Goal: Task Accomplishment & Management: Manage account settings

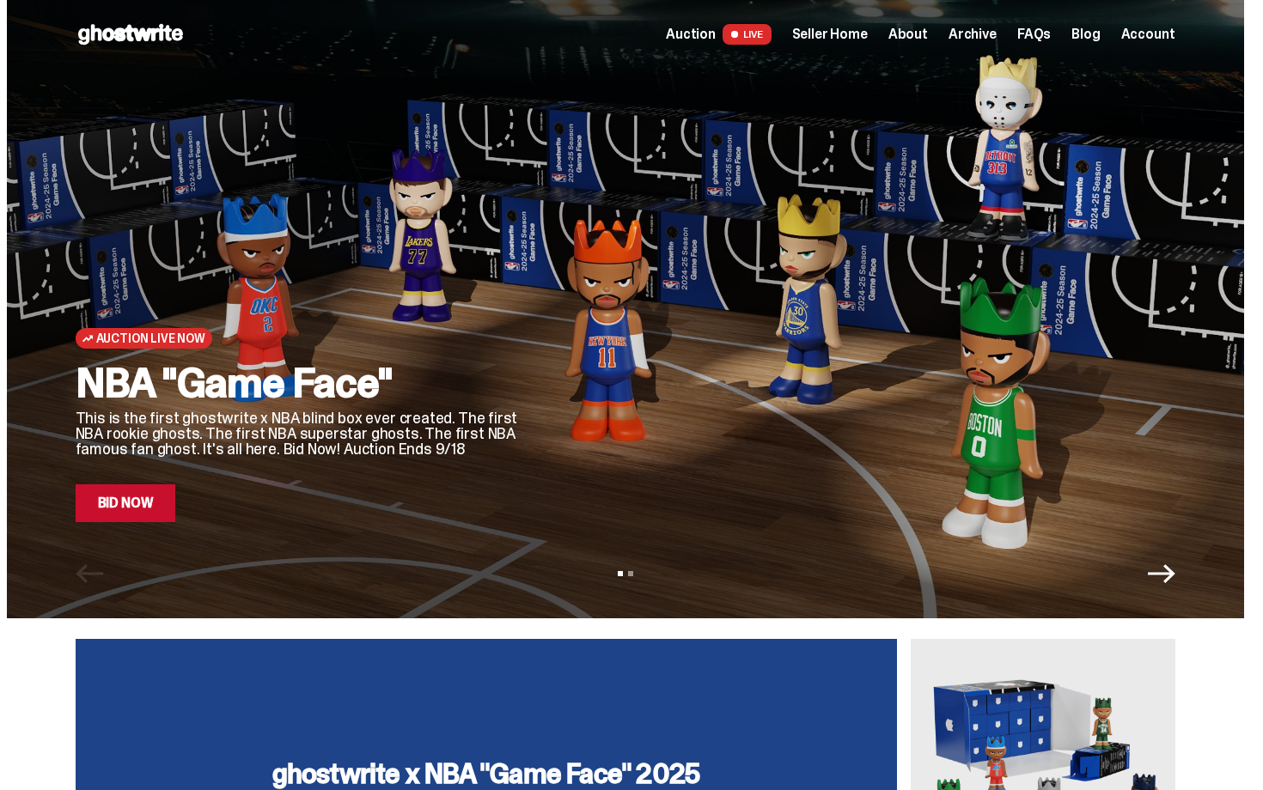
click at [845, 39] on span "Seller Home" at bounding box center [830, 34] width 76 height 14
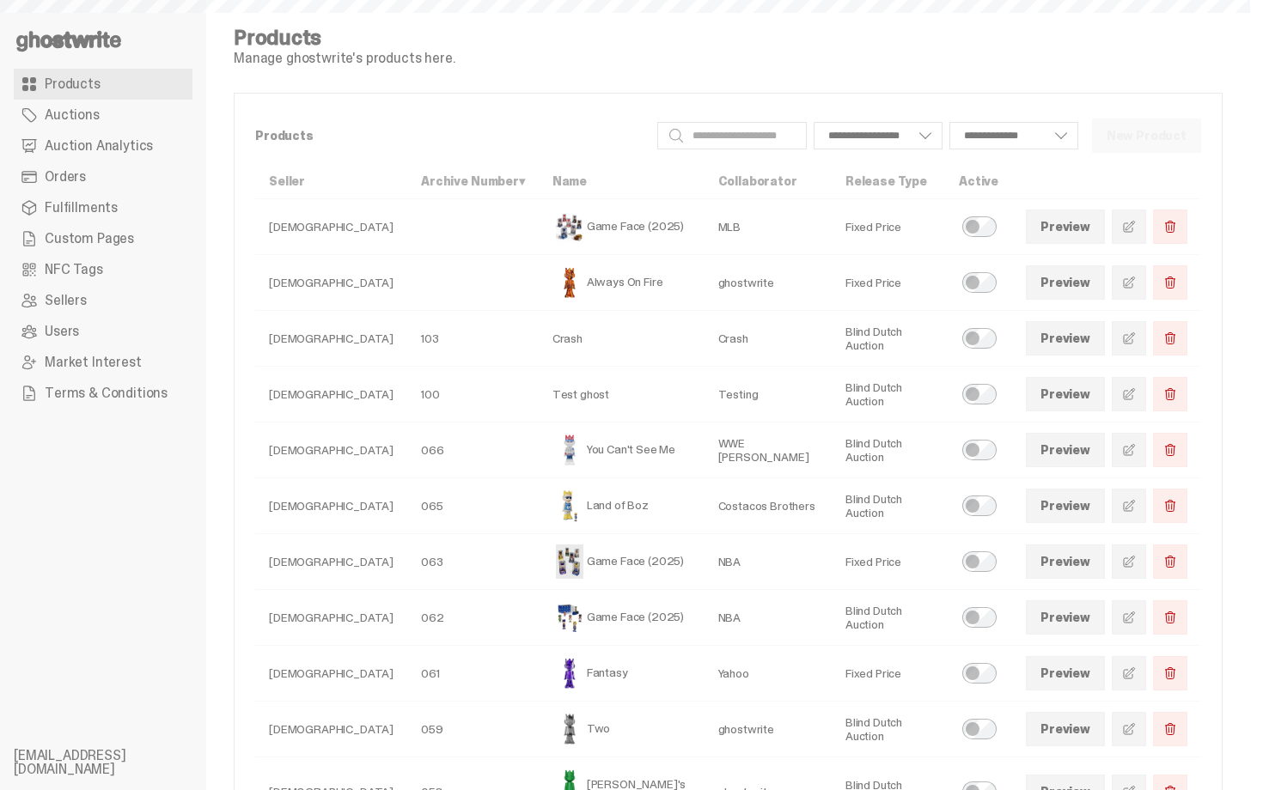
select select
click at [135, 171] on link "Orders" at bounding box center [103, 176] width 179 height 31
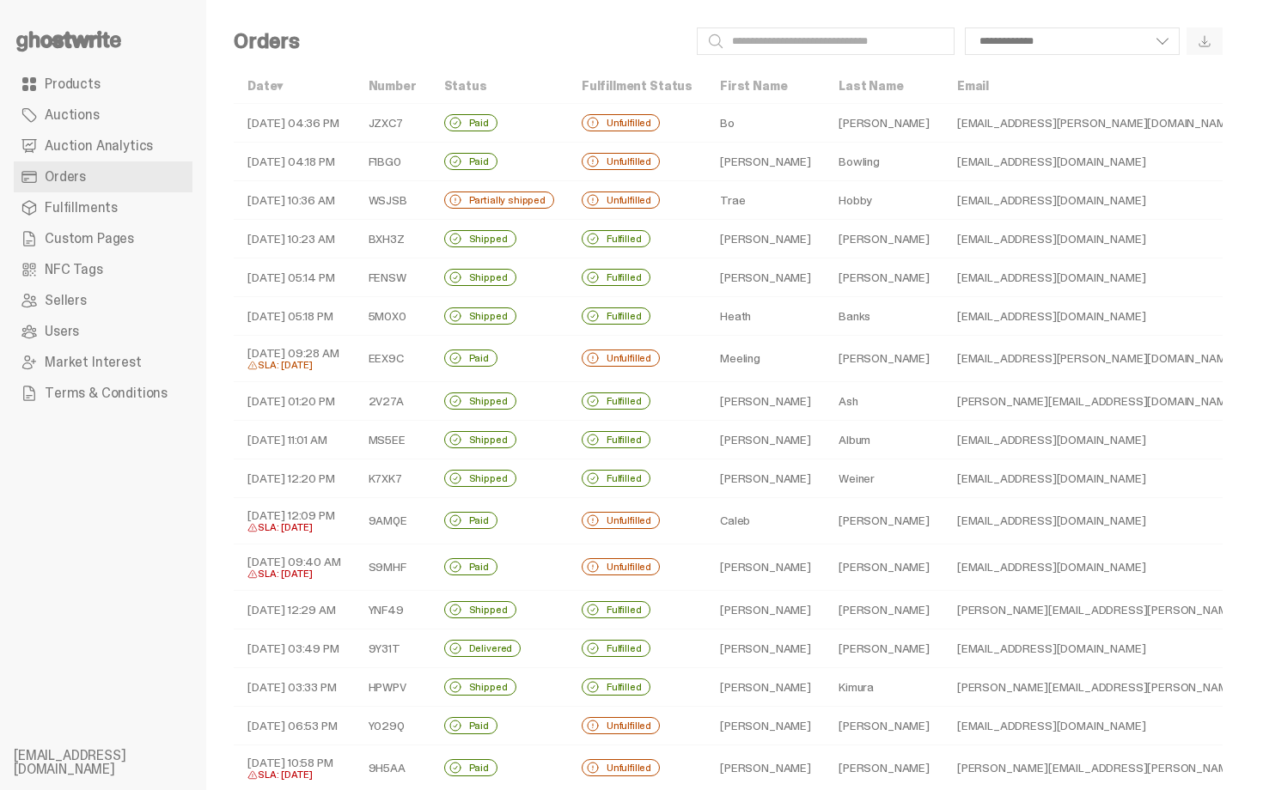
click at [550, 204] on div "Partially shipped" at bounding box center [499, 200] width 110 height 17
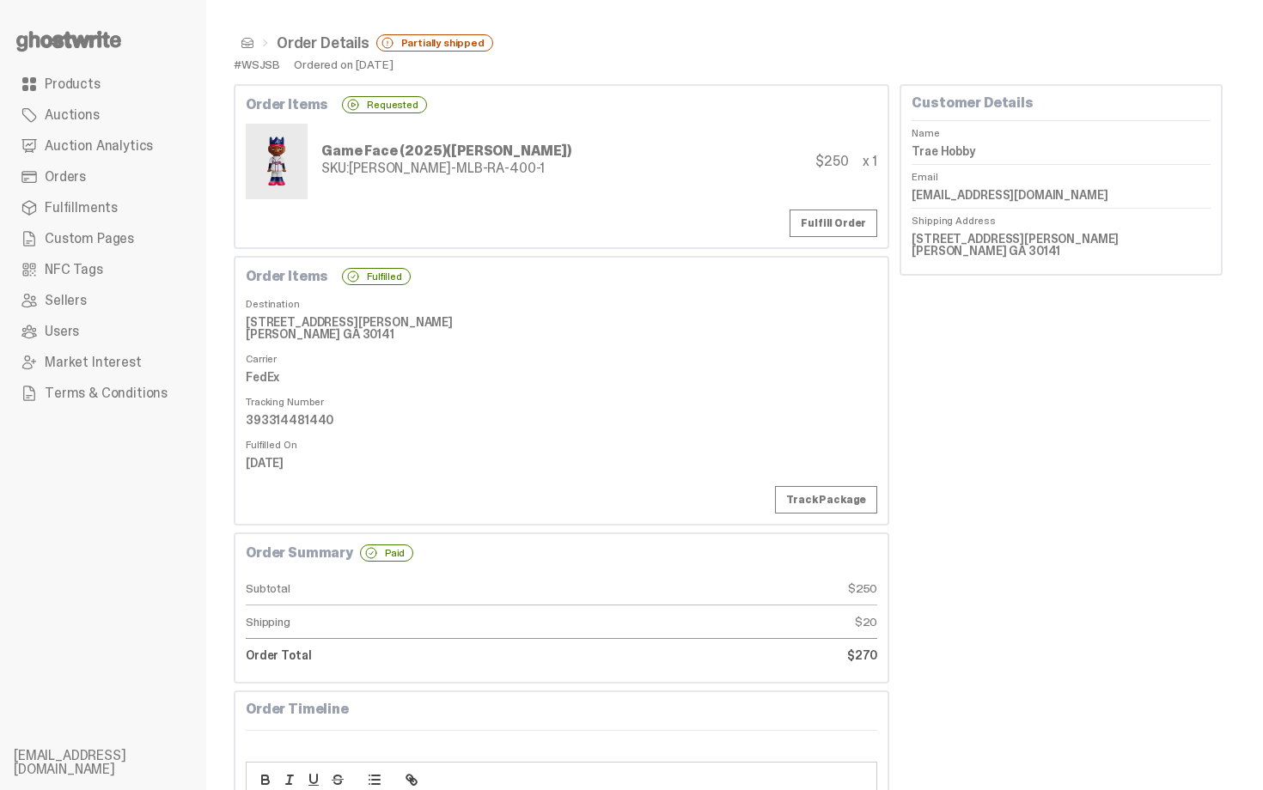
click at [97, 175] on link "Orders" at bounding box center [103, 176] width 179 height 31
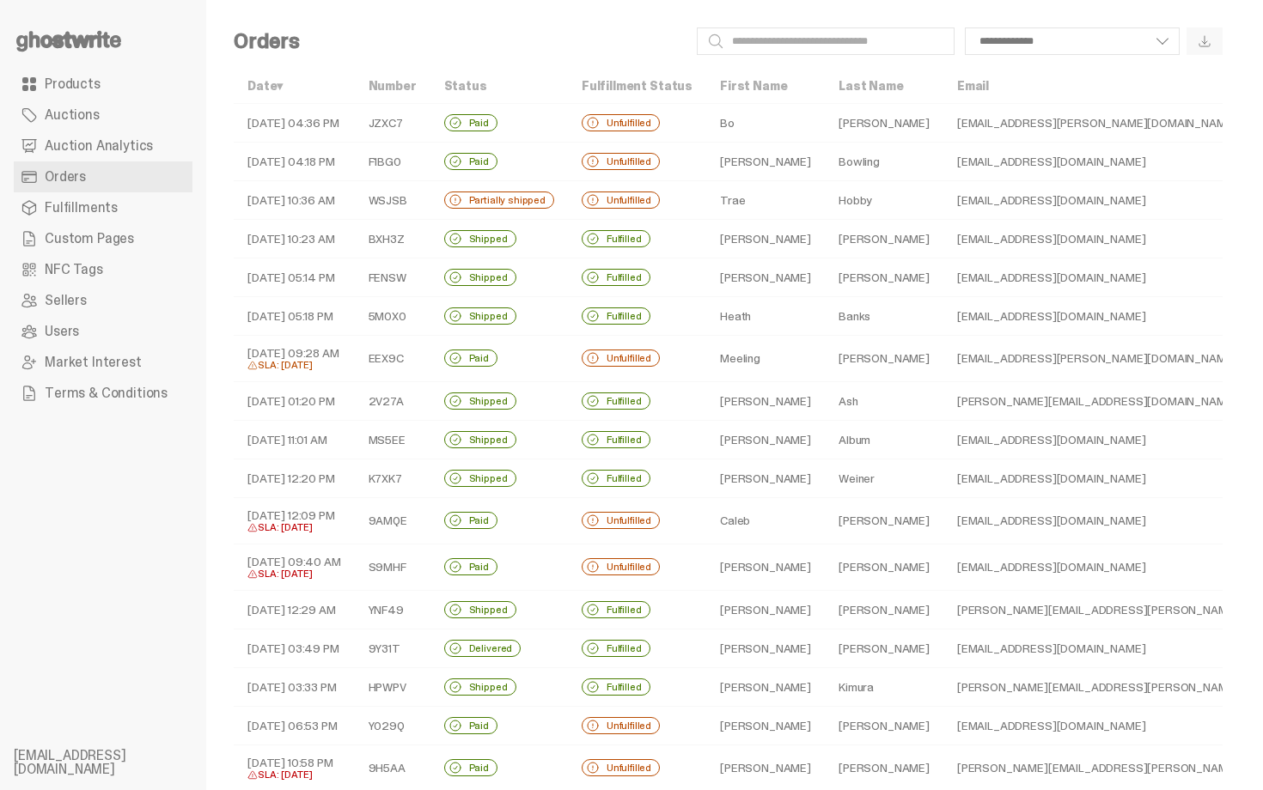
click at [793, 151] on td "Wes" at bounding box center [765, 162] width 119 height 39
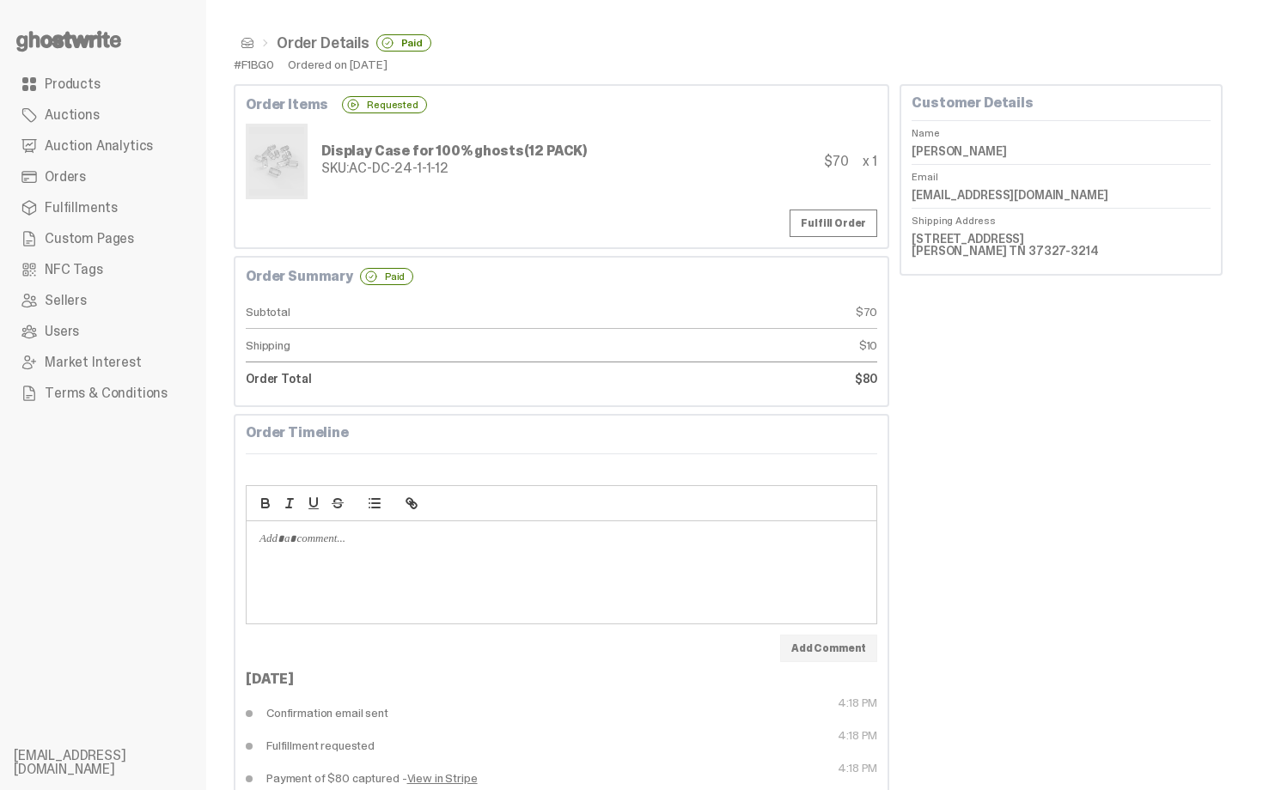
click at [84, 180] on span "Orders" at bounding box center [65, 177] width 41 height 14
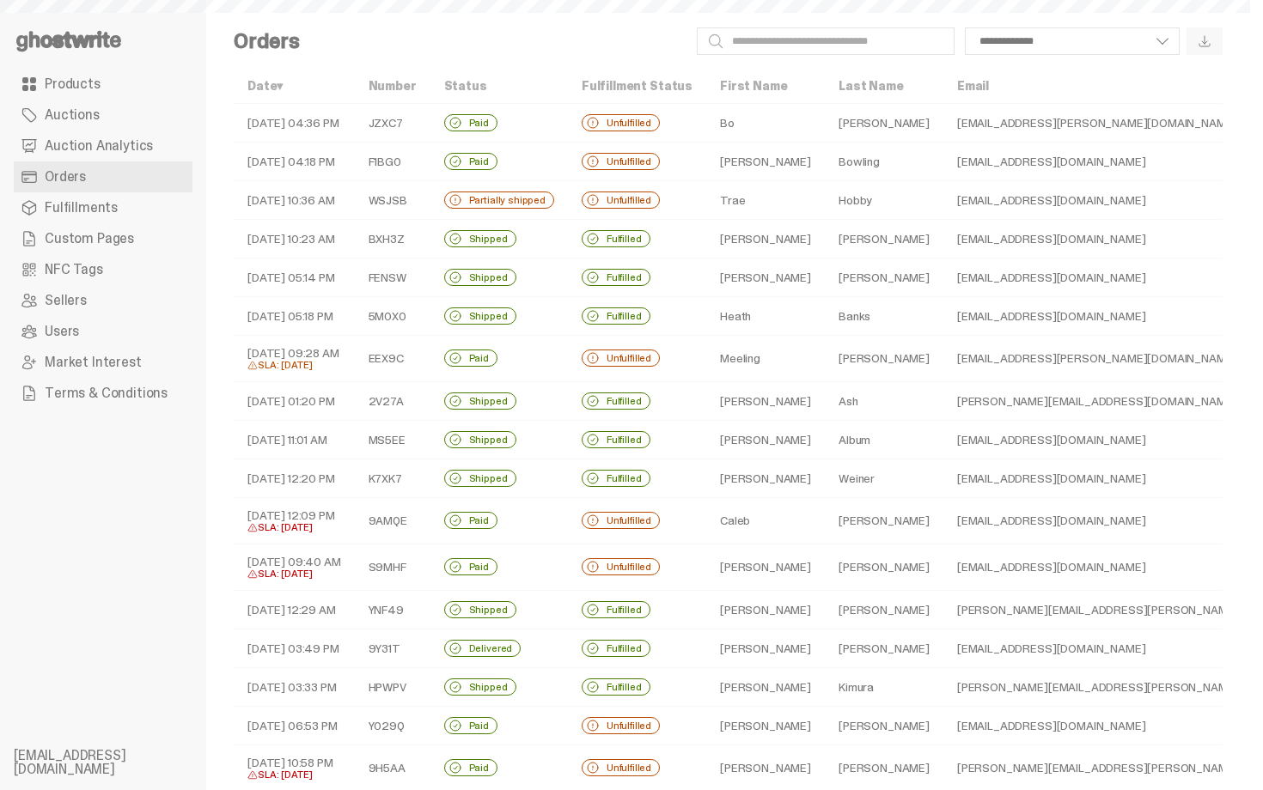
click at [453, 111] on td "Paid" at bounding box center [498, 123] width 137 height 39
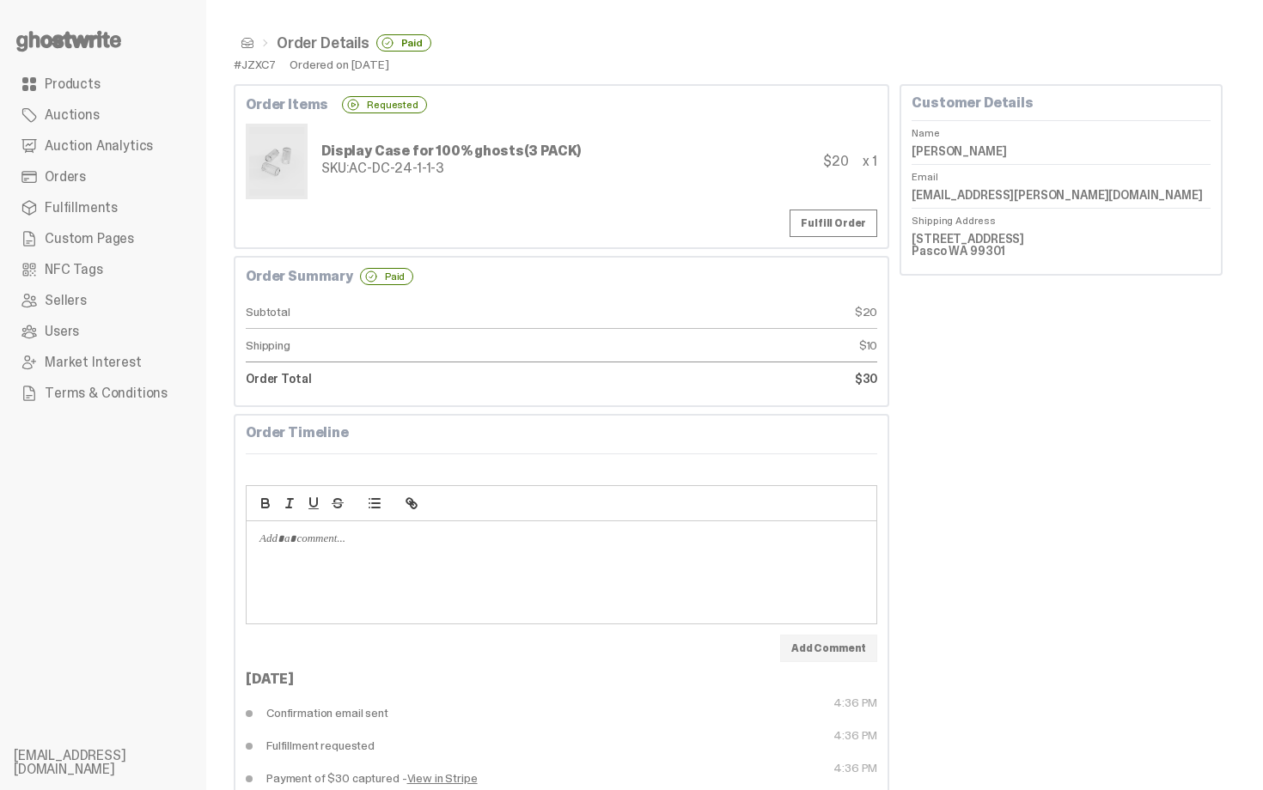
click at [89, 82] on span "Products" at bounding box center [73, 84] width 56 height 14
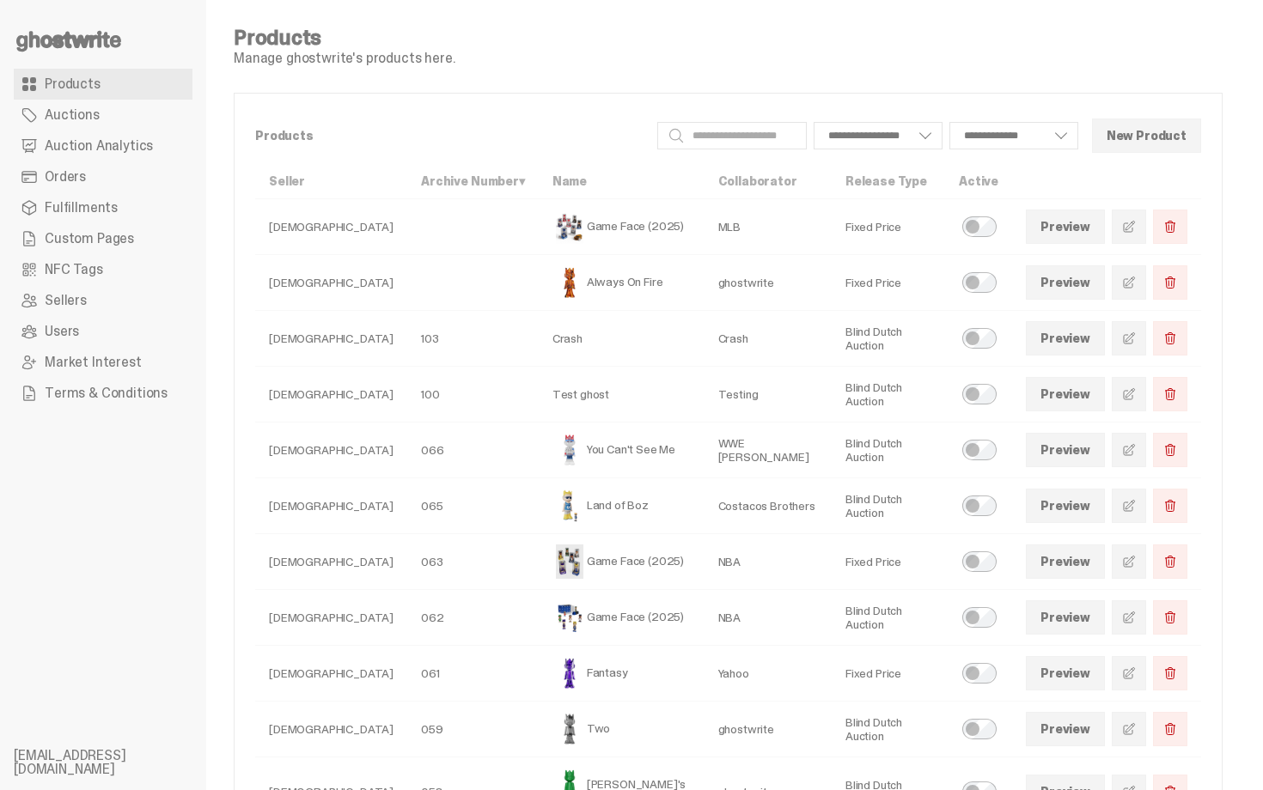
click at [100, 39] on use at bounding box center [68, 41] width 105 height 21
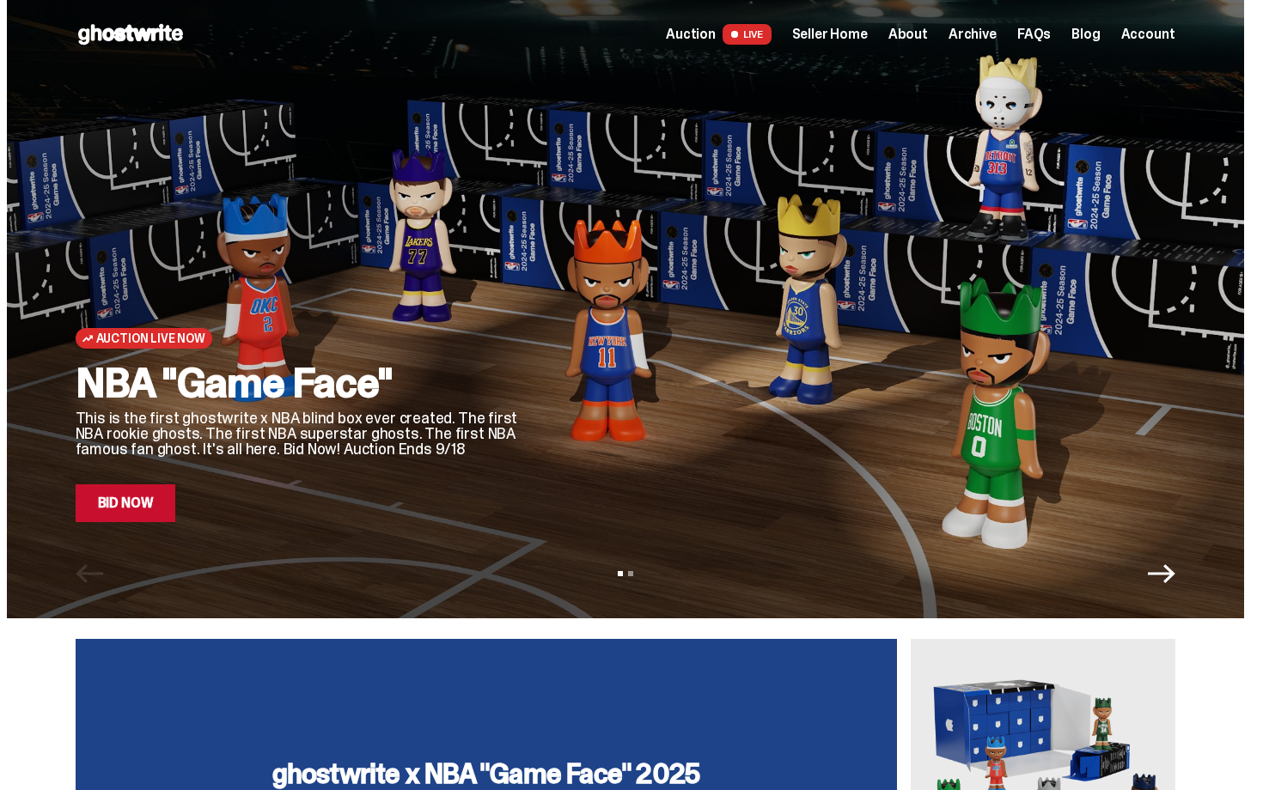
click at [850, 48] on div "Open main menu Home Auction LIVE Seller Home About Archive FAQs Blog Account" at bounding box center [625, 34] width 1099 height 69
click at [847, 41] on span "Seller Home" at bounding box center [830, 34] width 76 height 14
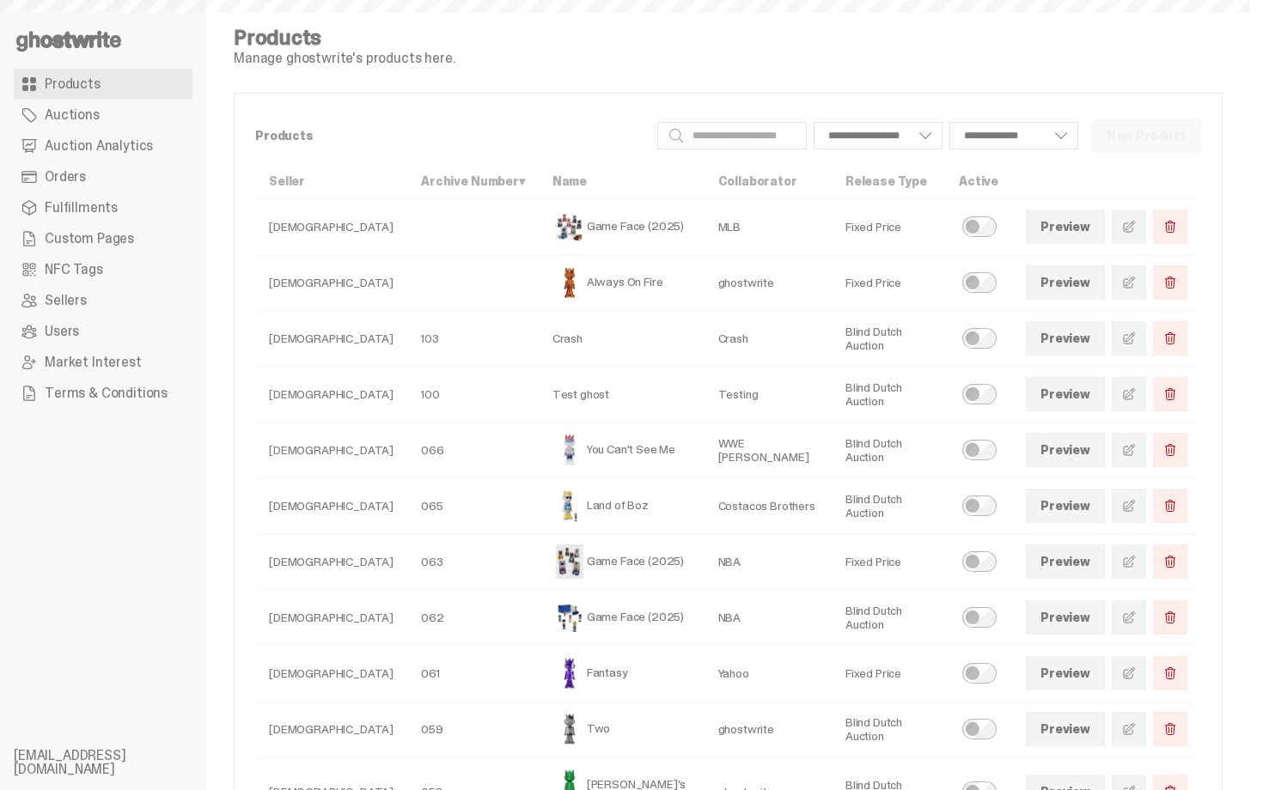
select select
click at [60, 225] on link "Custom Pages" at bounding box center [103, 238] width 179 height 31
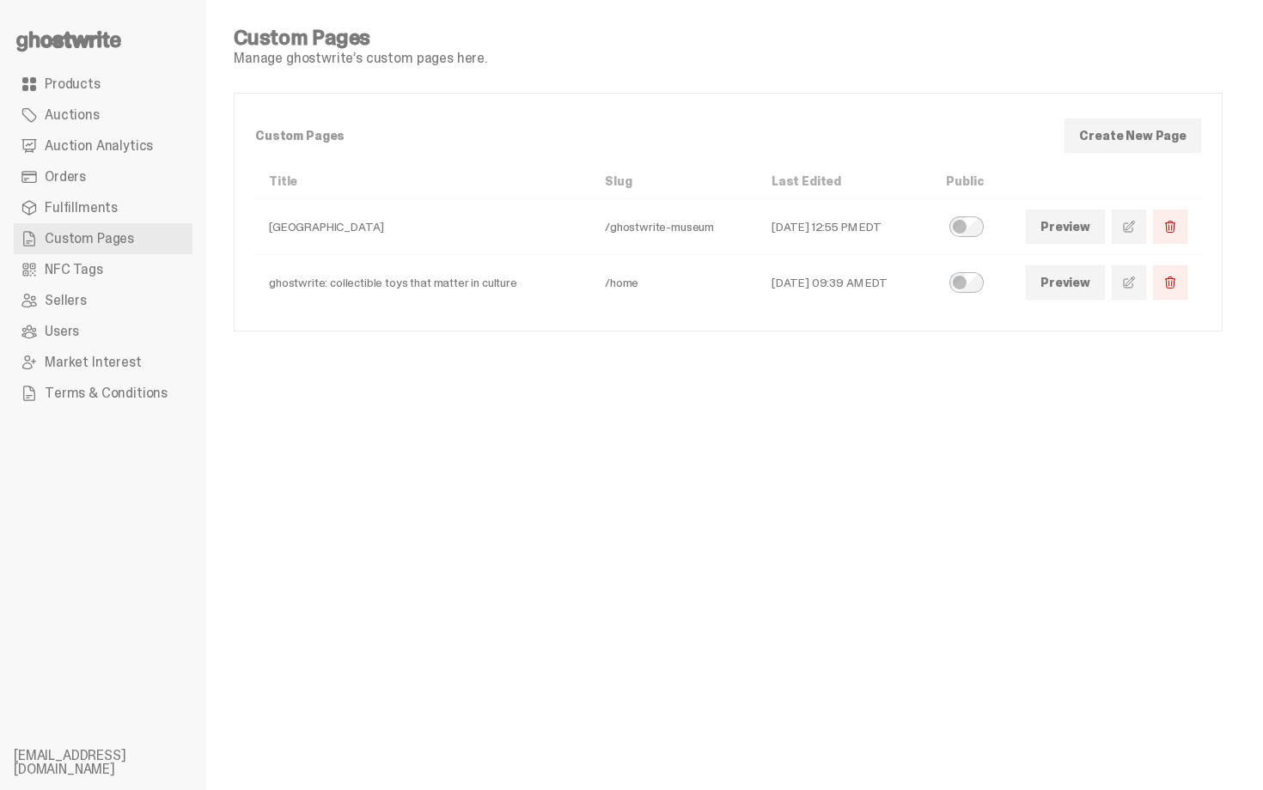
click at [80, 149] on span "Auction Analytics" at bounding box center [99, 146] width 108 height 14
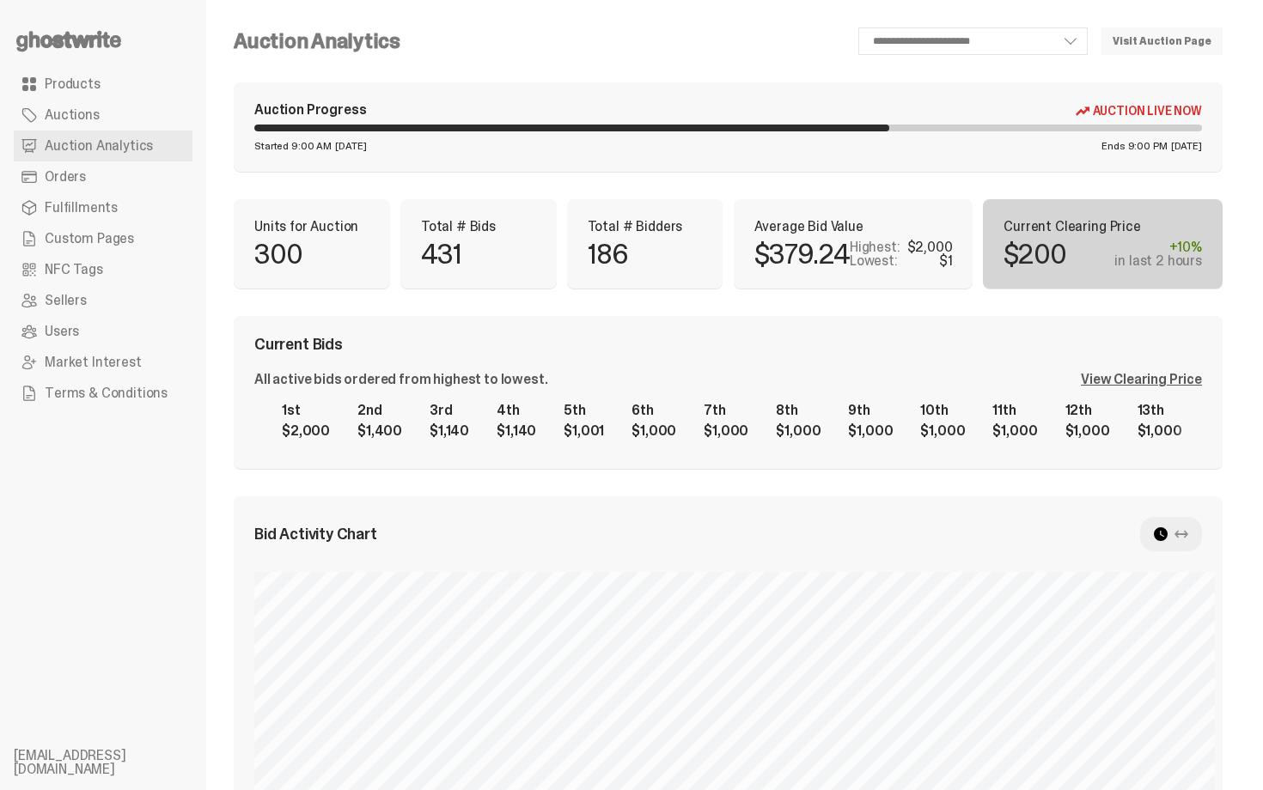
click at [661, 289] on div "**********" at bounding box center [728, 685] width 989 height 1316
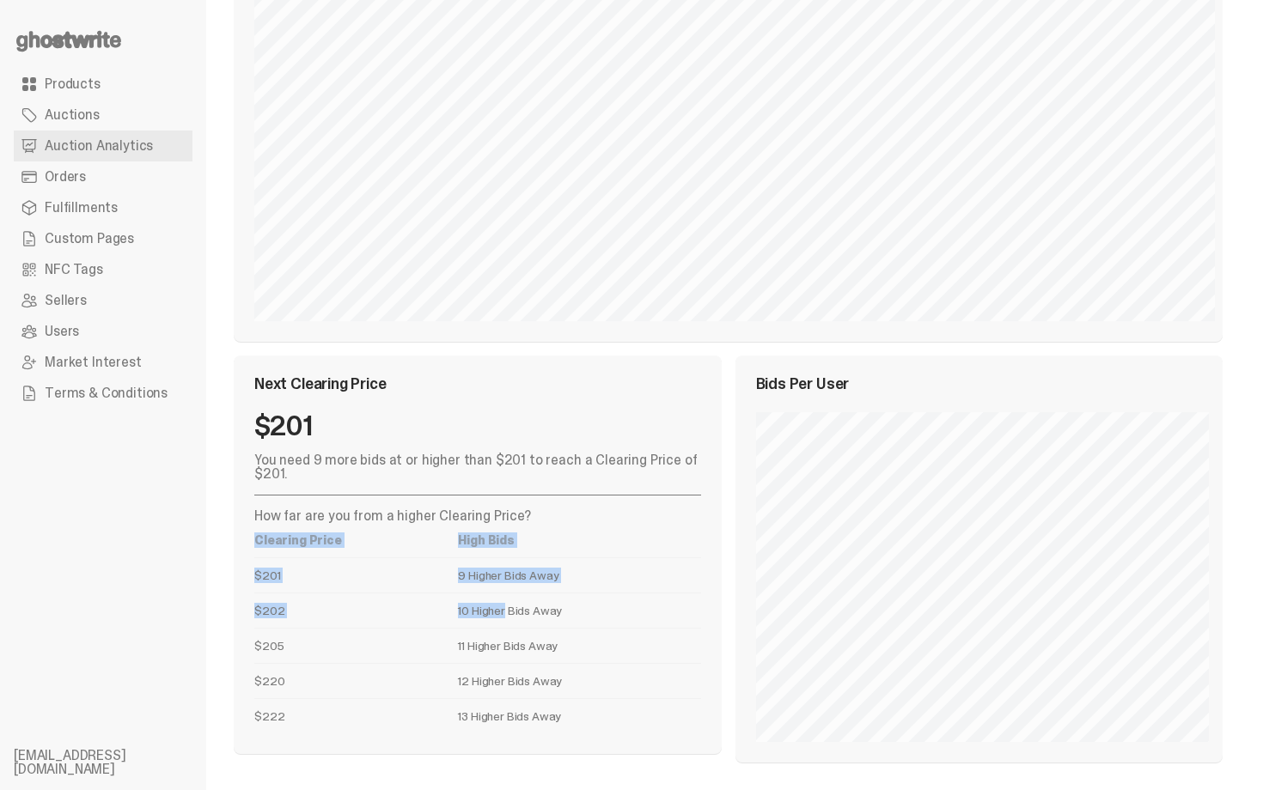
drag, startPoint x: 565, startPoint y: 625, endPoint x: 565, endPoint y: 789, distance: 164.0
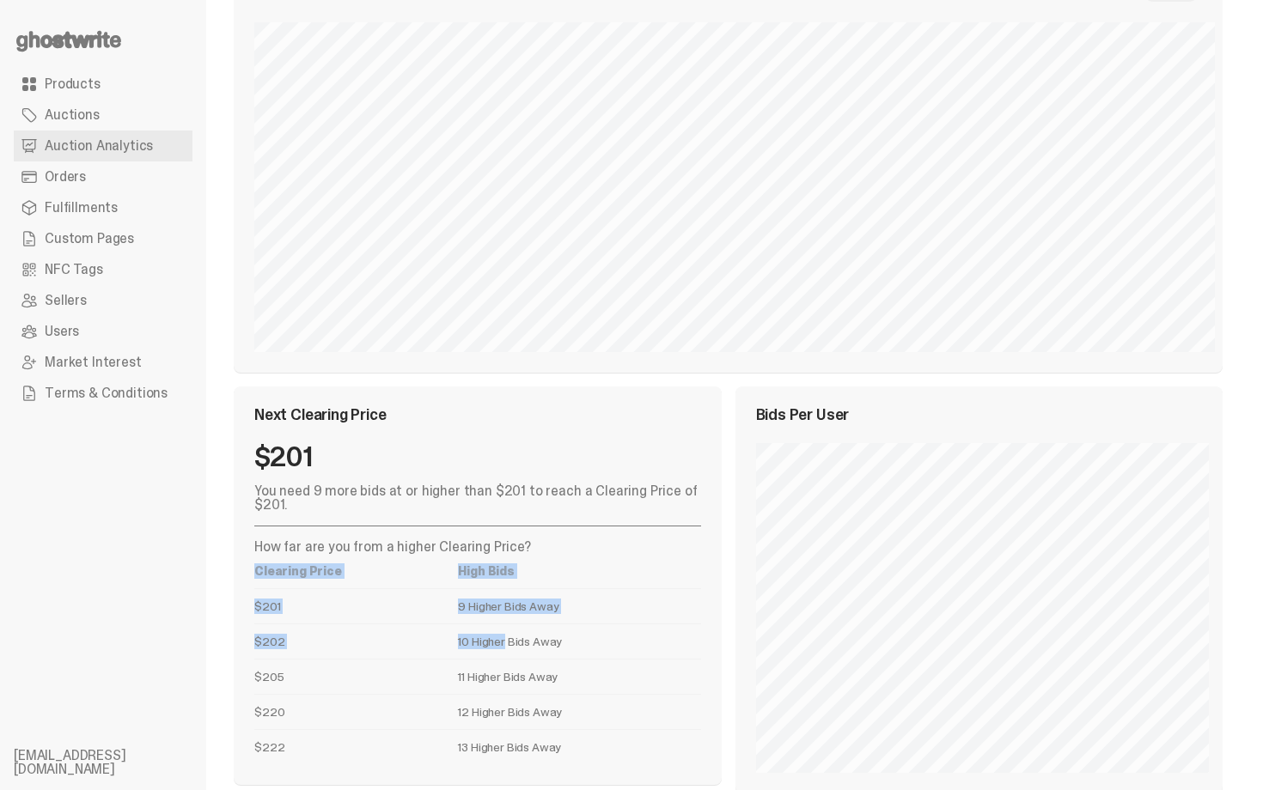
scroll to position [546, 0]
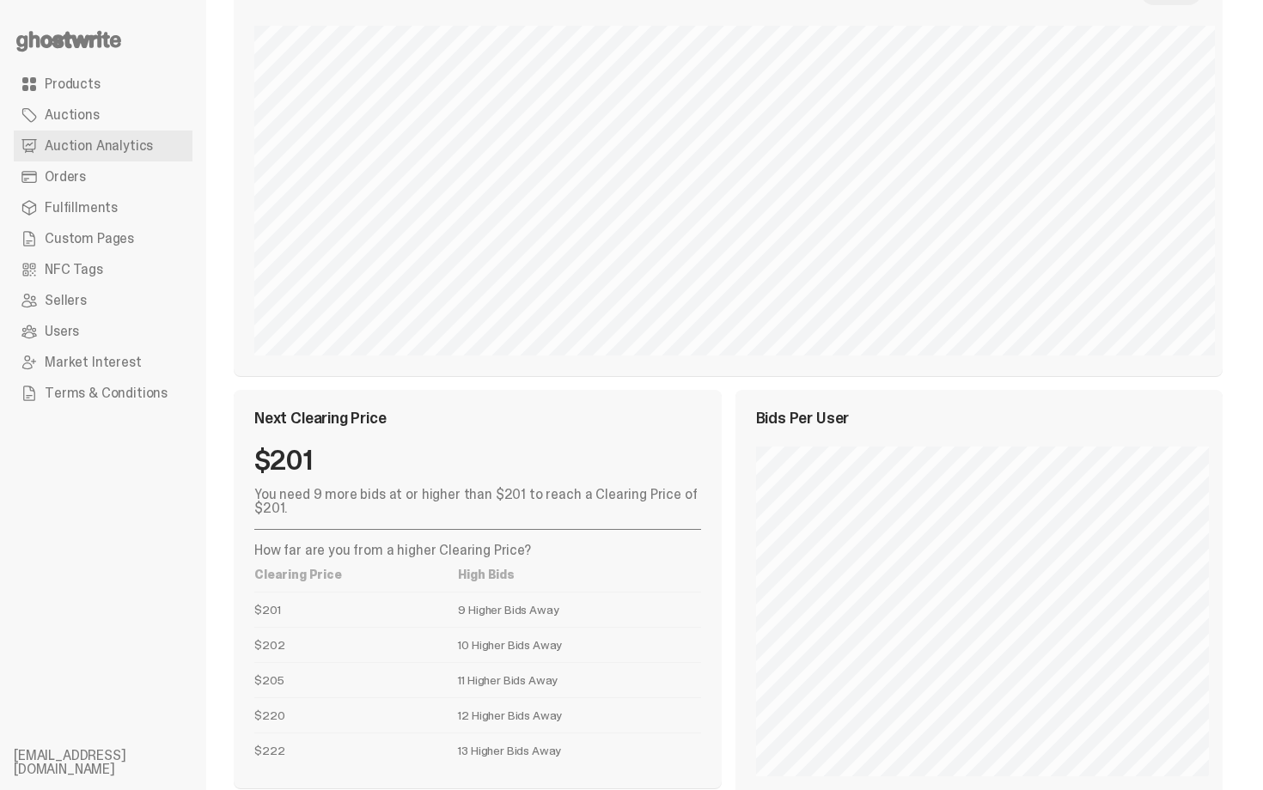
click at [856, 390] on div "Bids Per User" at bounding box center [979, 593] width 488 height 407
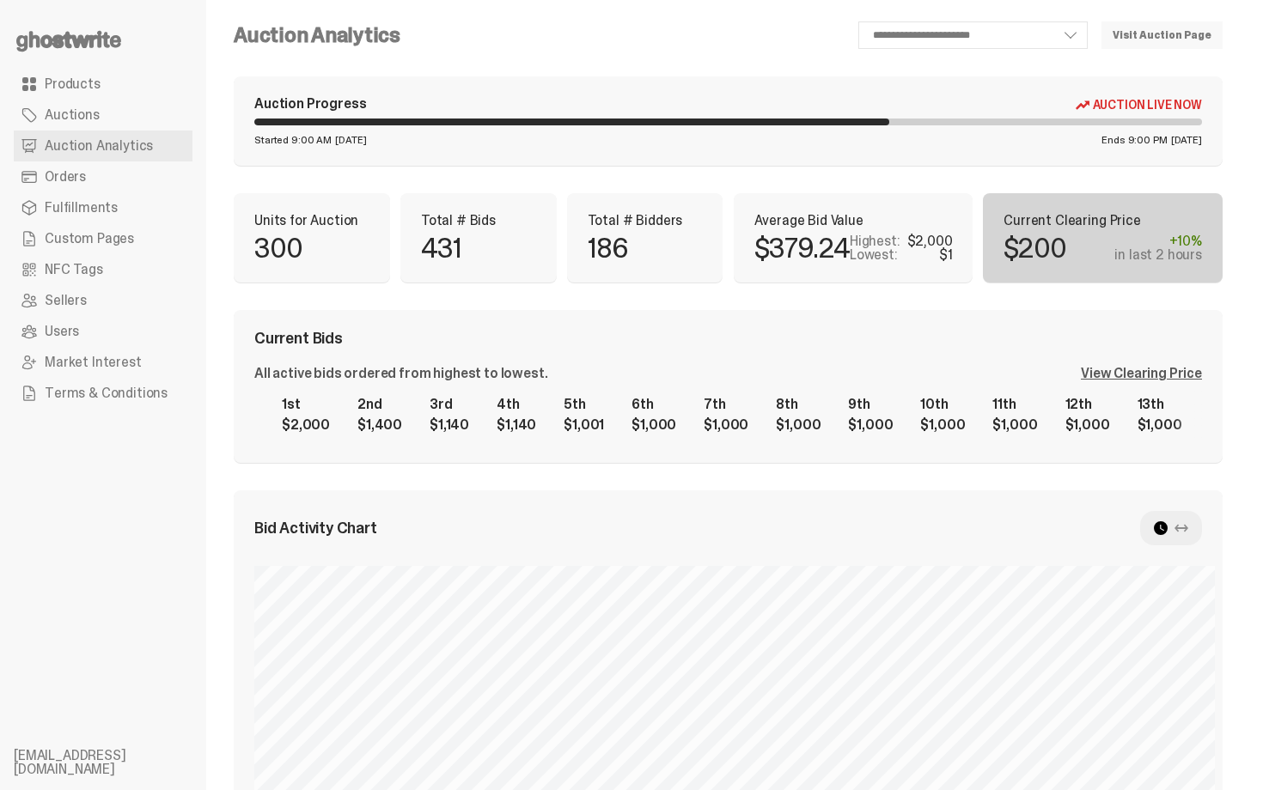
scroll to position [0, 0]
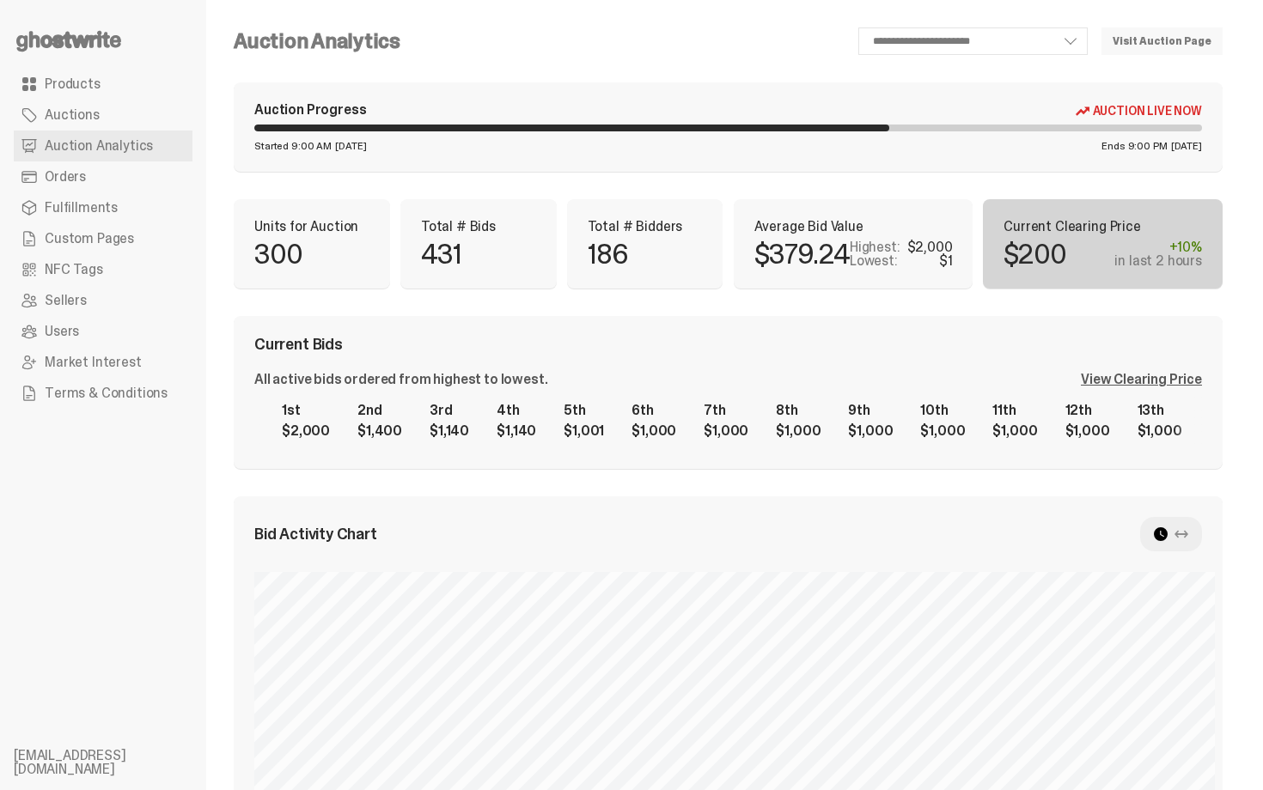
click at [30, 76] on span at bounding box center [29, 84] width 17 height 17
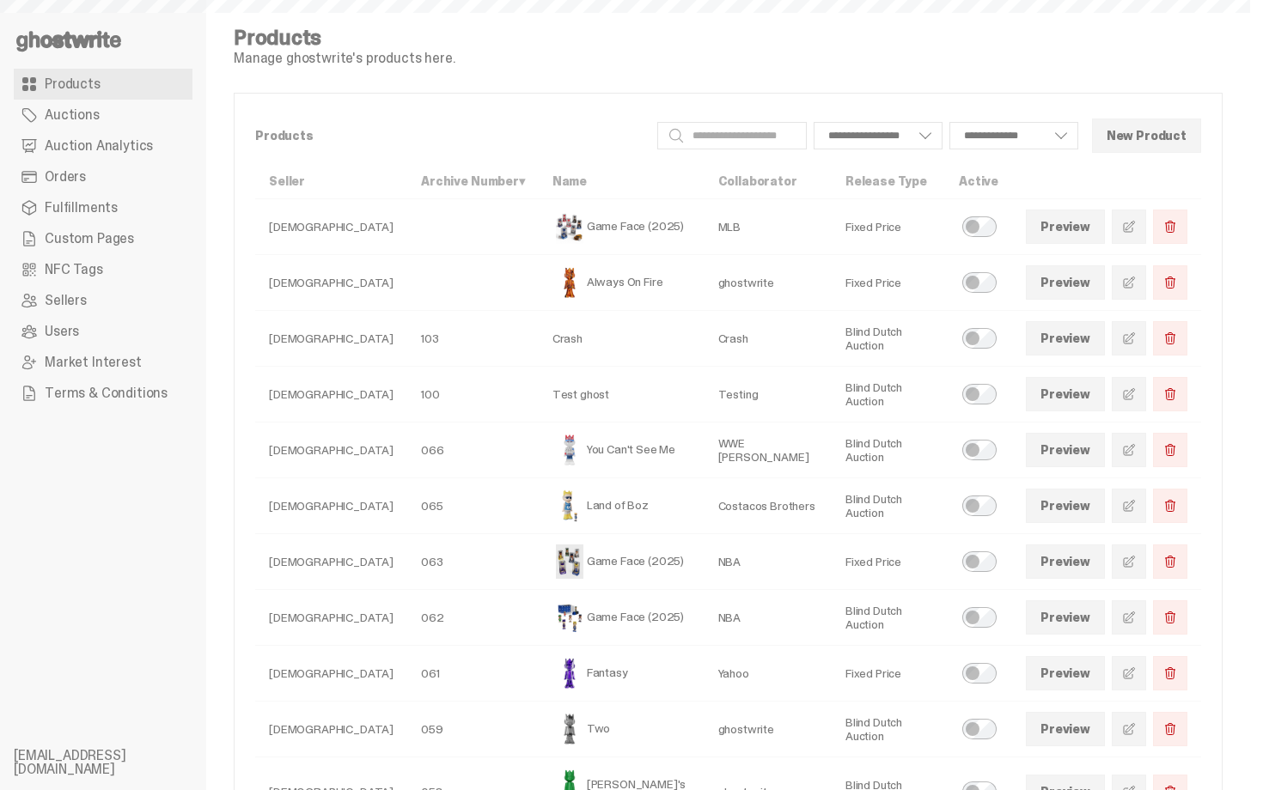
click at [58, 40] on use at bounding box center [68, 41] width 105 height 21
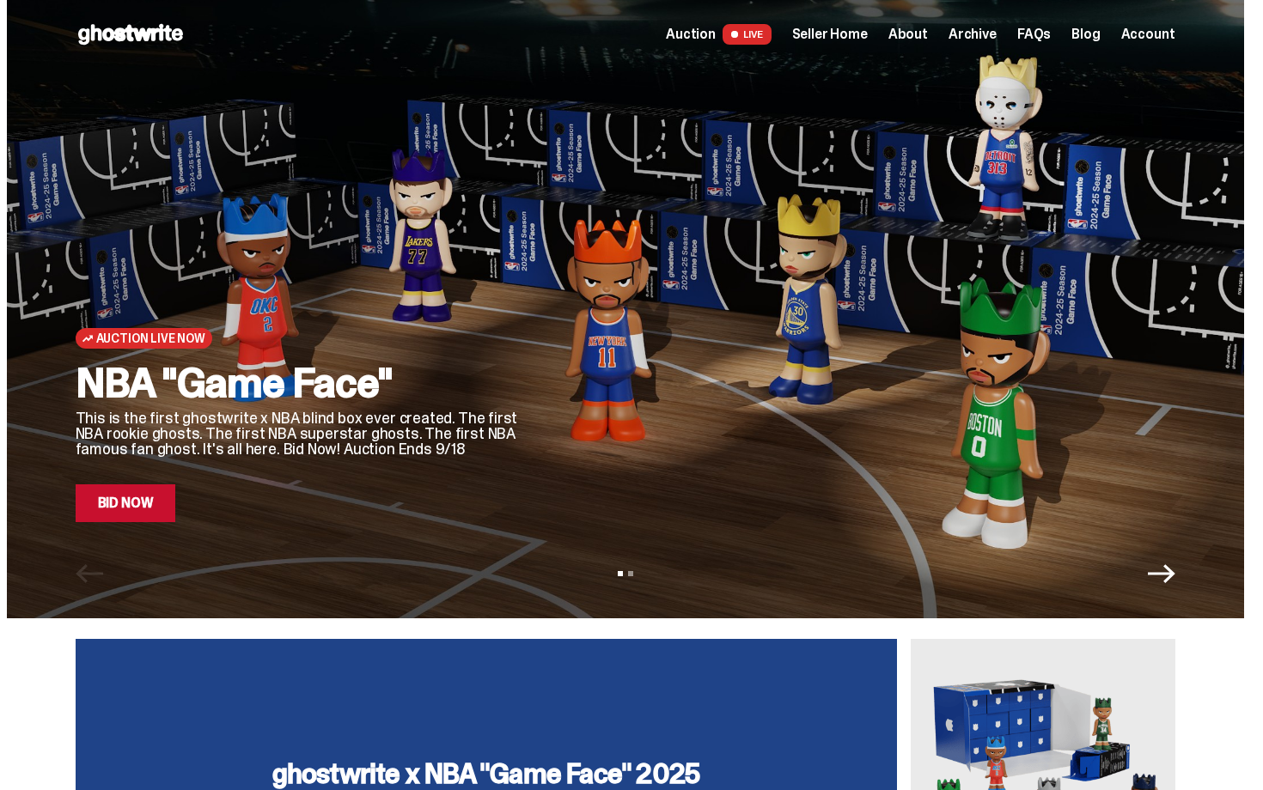
click at [119, 511] on link "Bid Now" at bounding box center [126, 503] width 100 height 38
